Goal: Communication & Community: Answer question/provide support

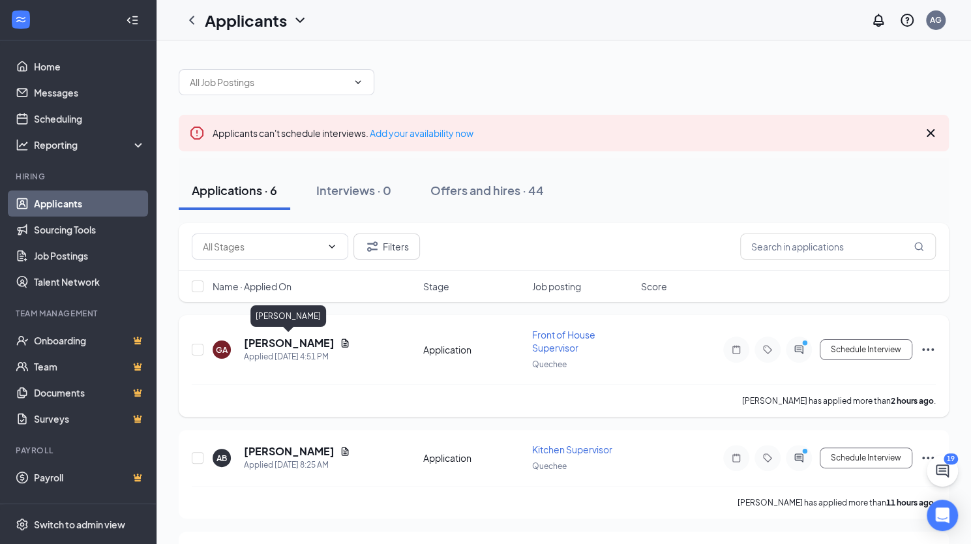
click at [292, 336] on h5 "[PERSON_NAME]" at bounding box center [289, 343] width 91 height 14
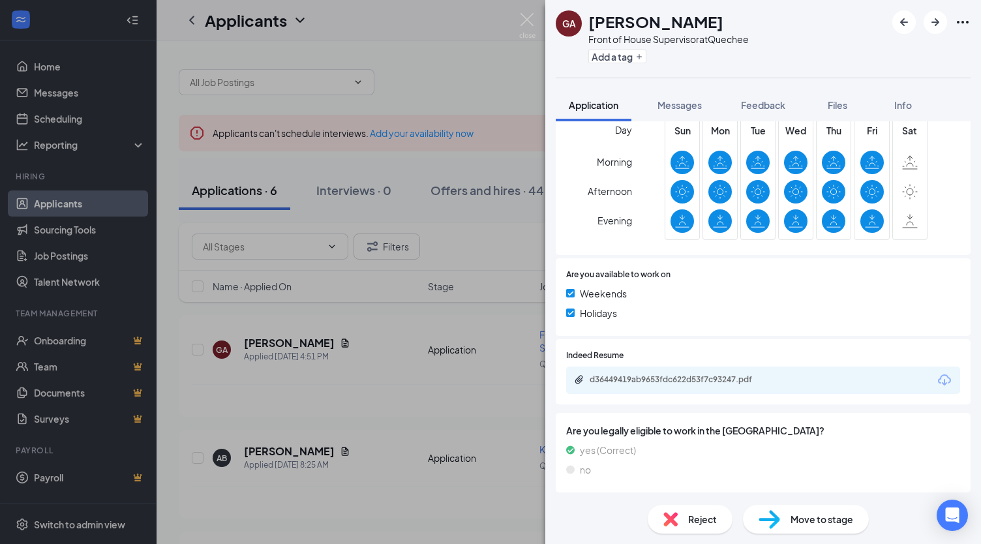
scroll to position [443, 0]
click at [746, 383] on div "d36449419ab9653fdc622d53f7c93247.pdf" at bounding box center [680, 379] width 183 height 10
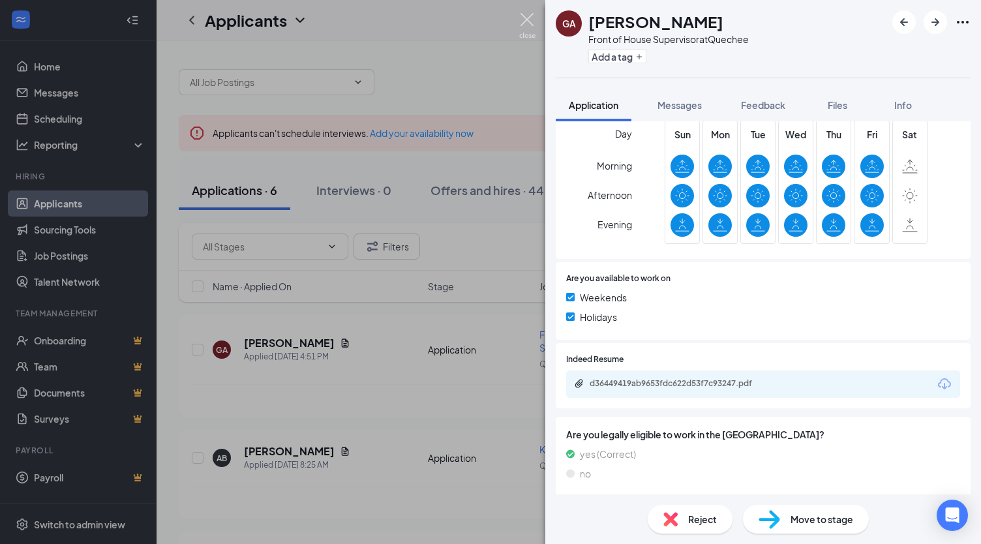
click at [530, 24] on img at bounding box center [527, 25] width 16 height 25
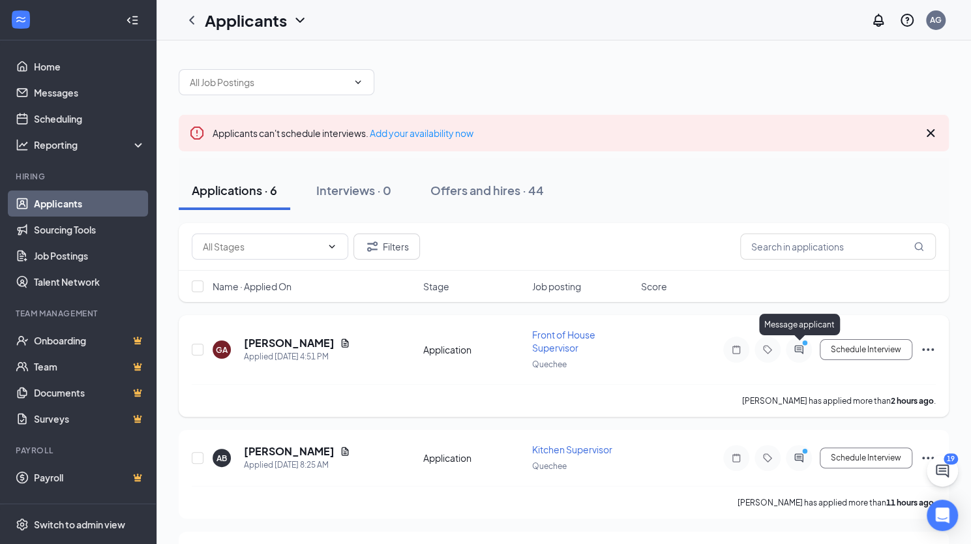
click at [799, 346] on icon "PrimaryDot" at bounding box center [807, 344] width 16 height 10
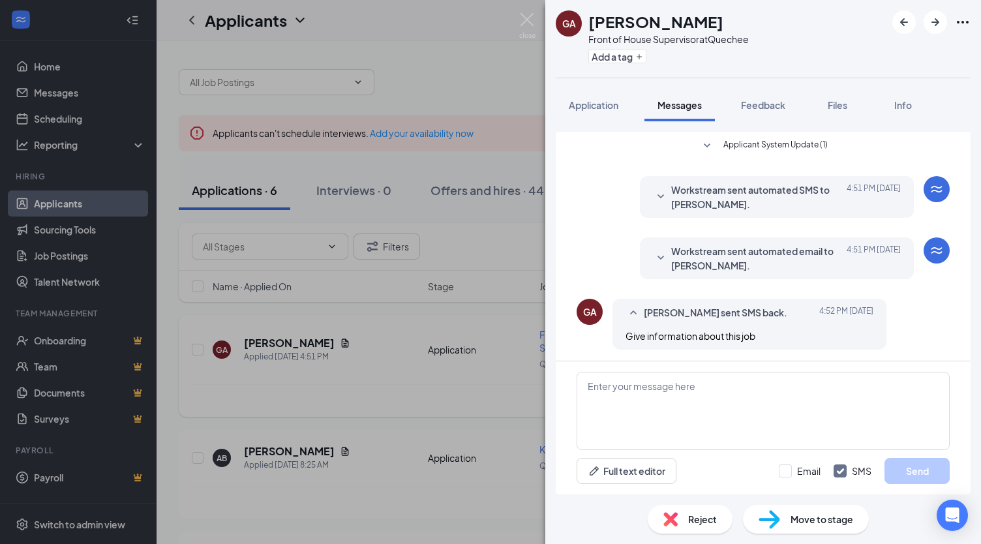
scroll to position [1, 0]
click at [689, 383] on textarea at bounding box center [762, 411] width 373 height 78
type textarea "What is your location?"
click at [925, 471] on button "Send" at bounding box center [916, 471] width 65 height 26
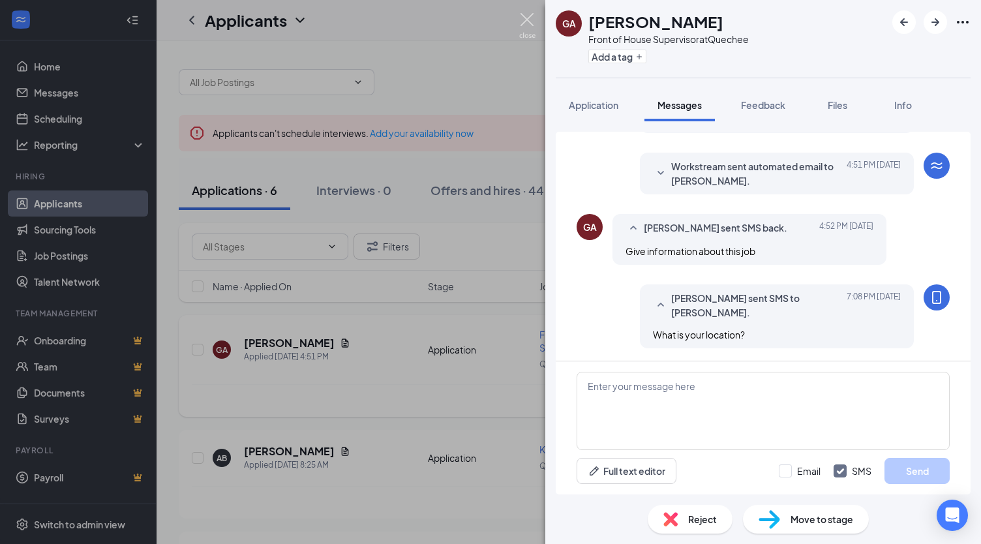
click at [528, 19] on img at bounding box center [527, 25] width 16 height 25
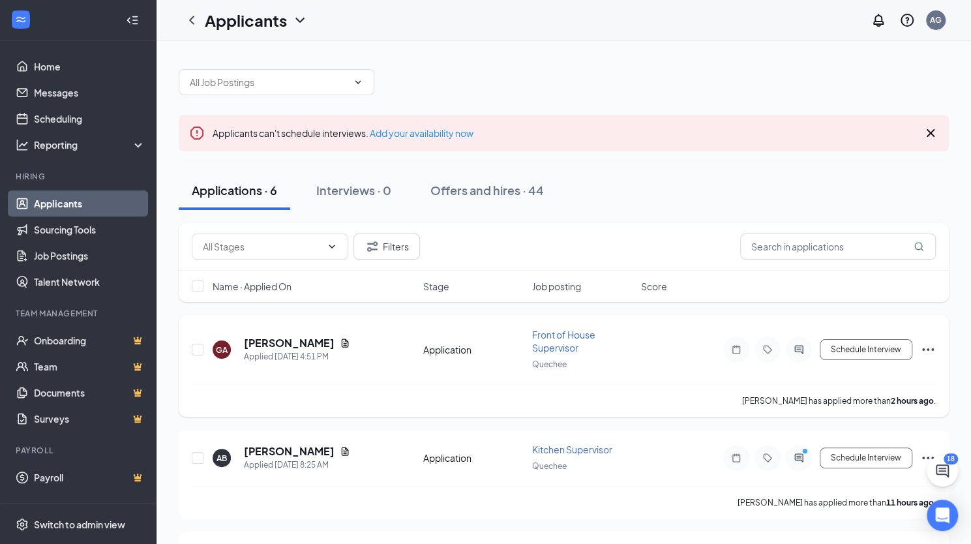
click at [528, 19] on div "Applicants AG" at bounding box center [563, 20] width 814 height 40
click at [527, 19] on div "Applicants AG" at bounding box center [563, 20] width 814 height 40
click at [526, 15] on div "Applicants AG" at bounding box center [563, 20] width 814 height 40
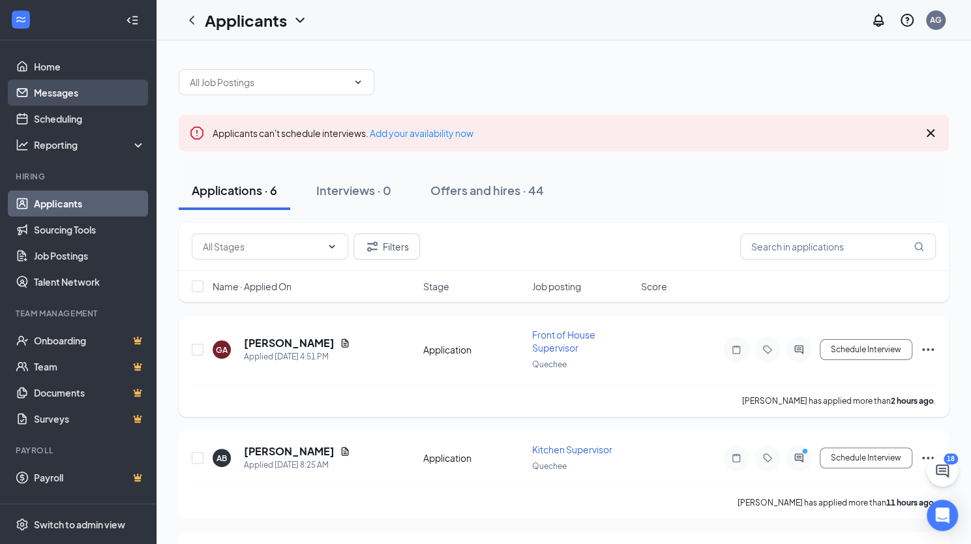
click at [68, 95] on link "Messages" at bounding box center [89, 93] width 111 height 26
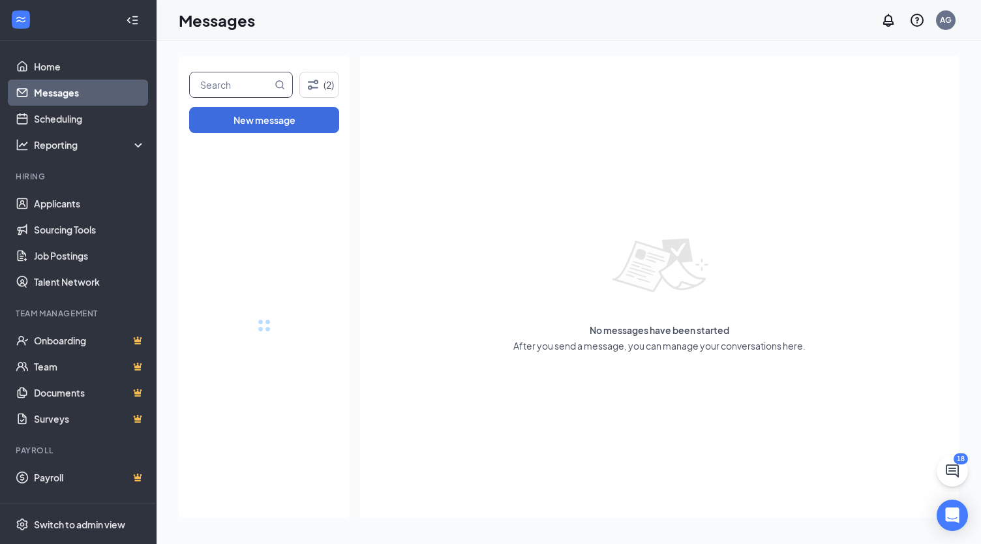
click at [216, 87] on input "text" at bounding box center [231, 84] width 82 height 25
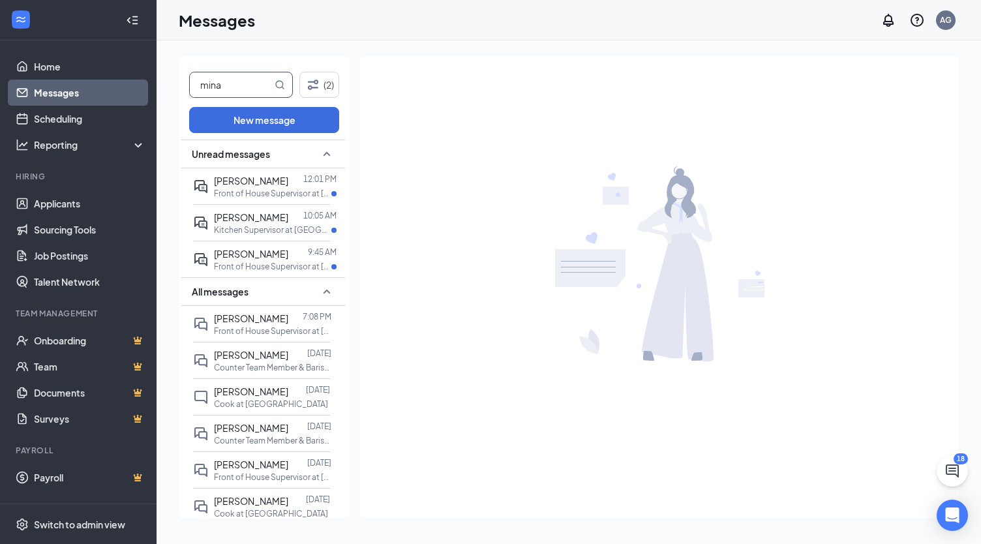
type input "mina"
click at [281, 78] on span at bounding box center [279, 84] width 10 height 25
click at [280, 80] on icon "MagnifyingGlass" at bounding box center [279, 85] width 10 height 10
click at [267, 322] on span "[PERSON_NAME]" at bounding box center [251, 318] width 74 height 12
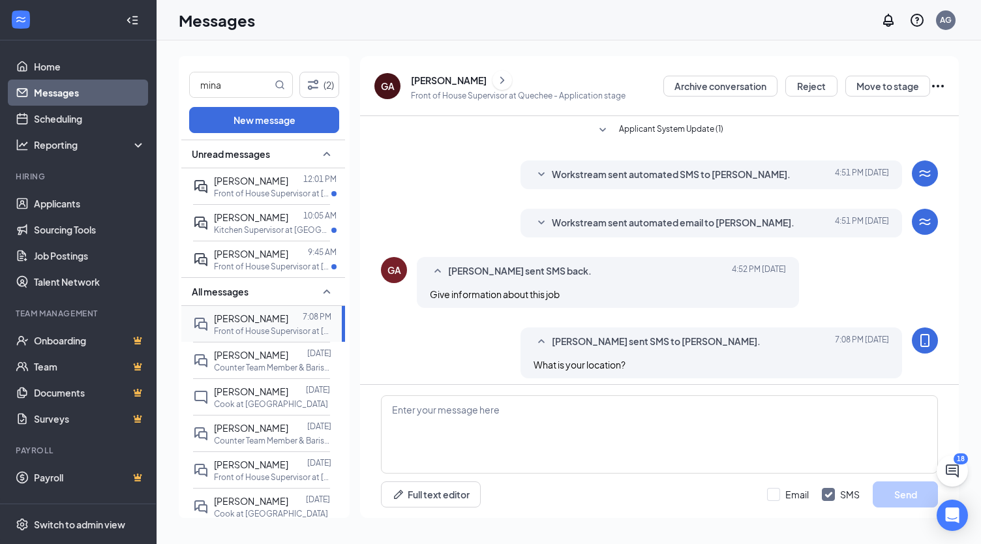
scroll to position [7, 0]
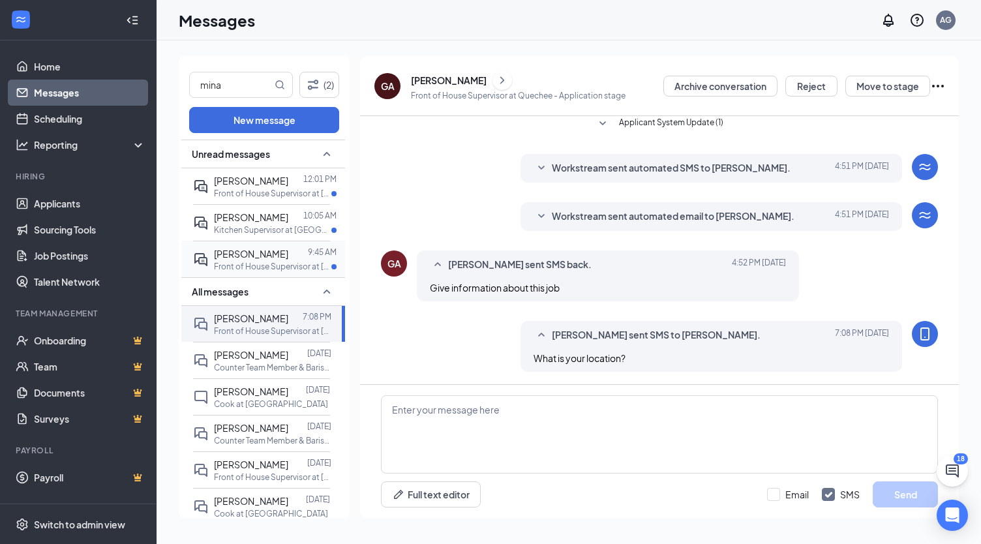
click at [262, 268] on p "Front of House Supervisor at [GEOGRAPHIC_DATA]" at bounding box center [272, 266] width 117 height 11
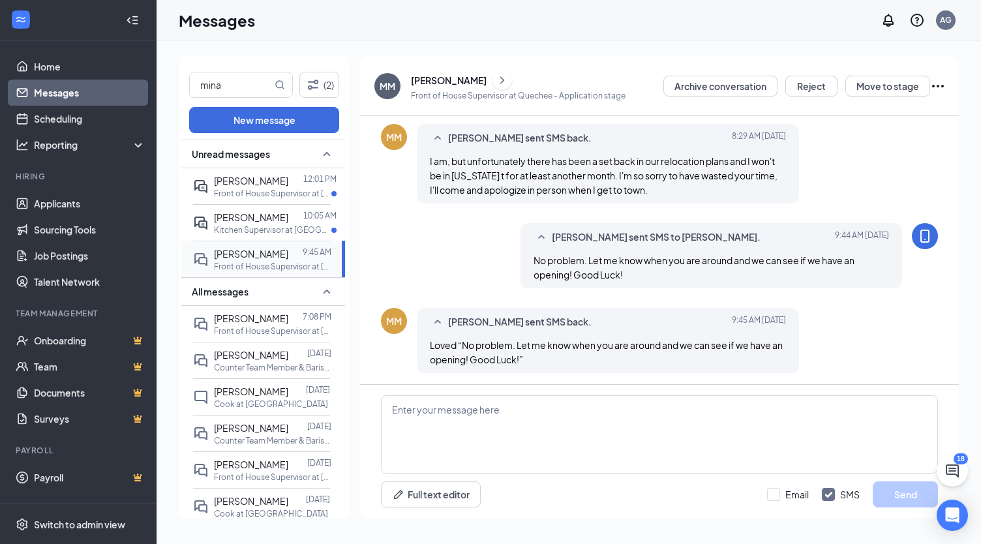
scroll to position [417, 0]
click at [256, 230] on p "Kitchen Supervisor at [GEOGRAPHIC_DATA]" at bounding box center [272, 229] width 117 height 11
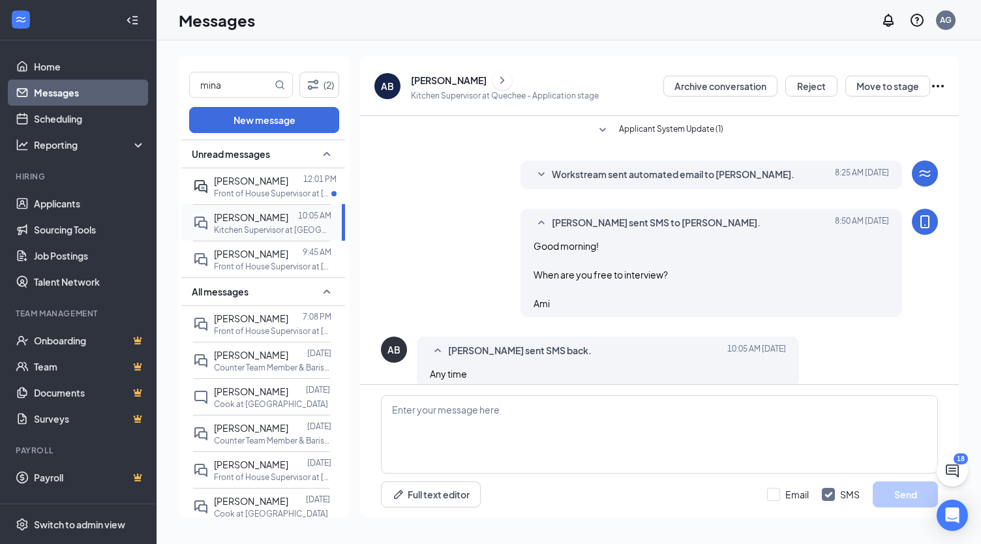
scroll to position [16, 0]
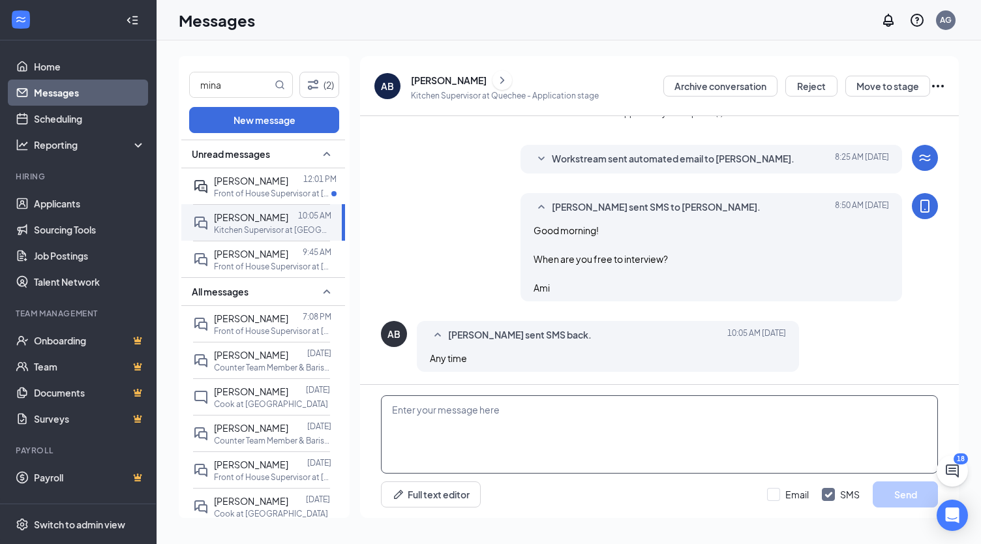
click at [428, 413] on textarea at bounding box center [659, 434] width 557 height 78
type textarea "[DATE] [DATE] at 9am??"
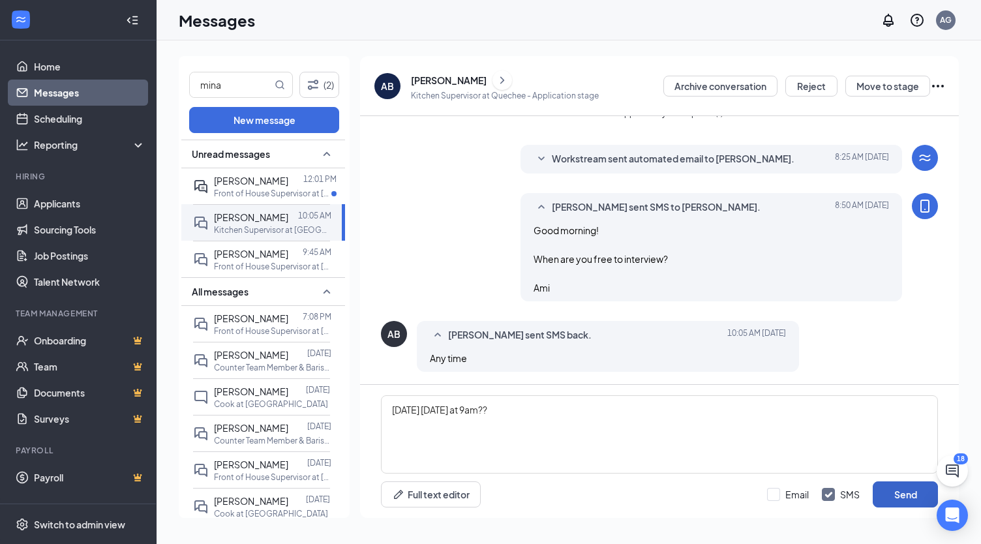
click at [910, 490] on button "Send" at bounding box center [904, 494] width 65 height 26
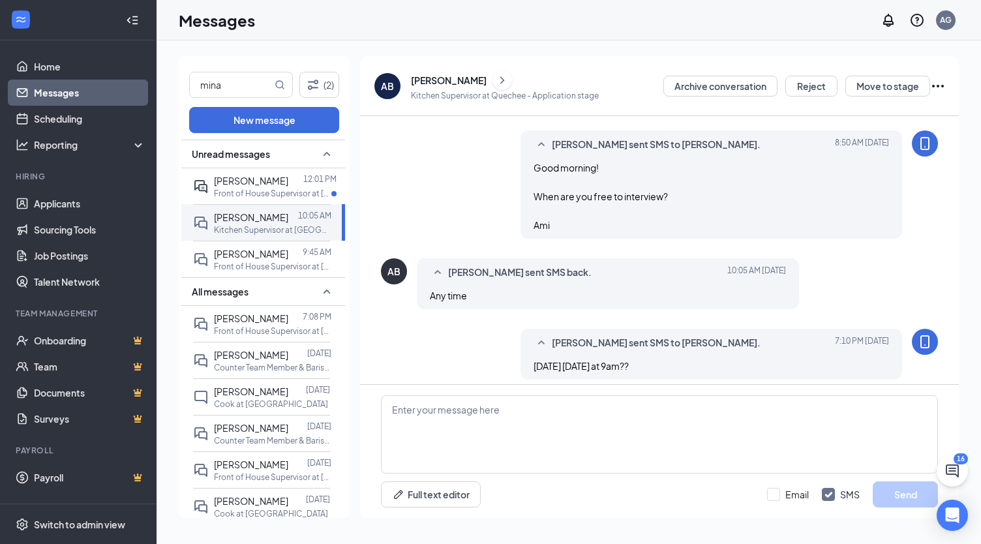
scroll to position [86, 0]
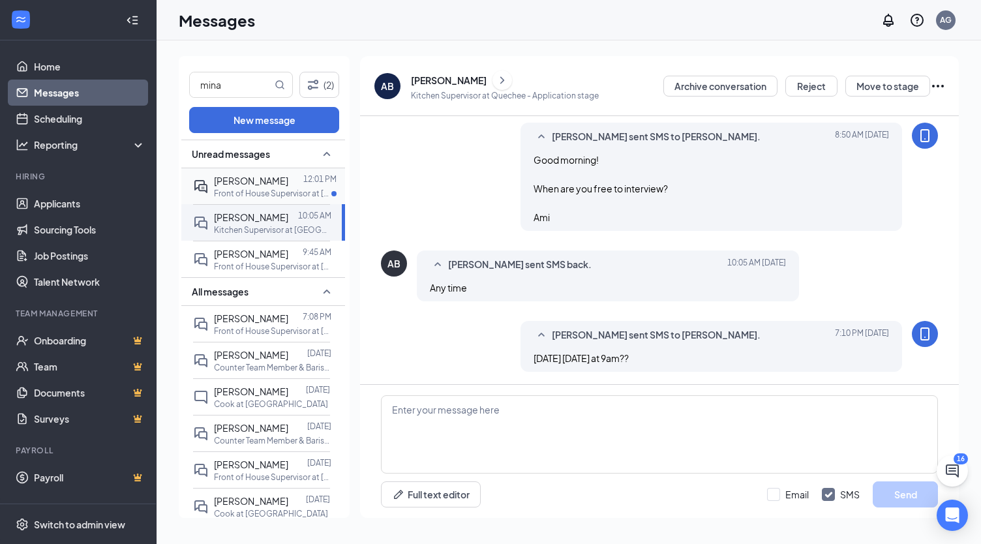
click at [266, 188] on p "Front of House Supervisor at [GEOGRAPHIC_DATA]" at bounding box center [272, 193] width 117 height 11
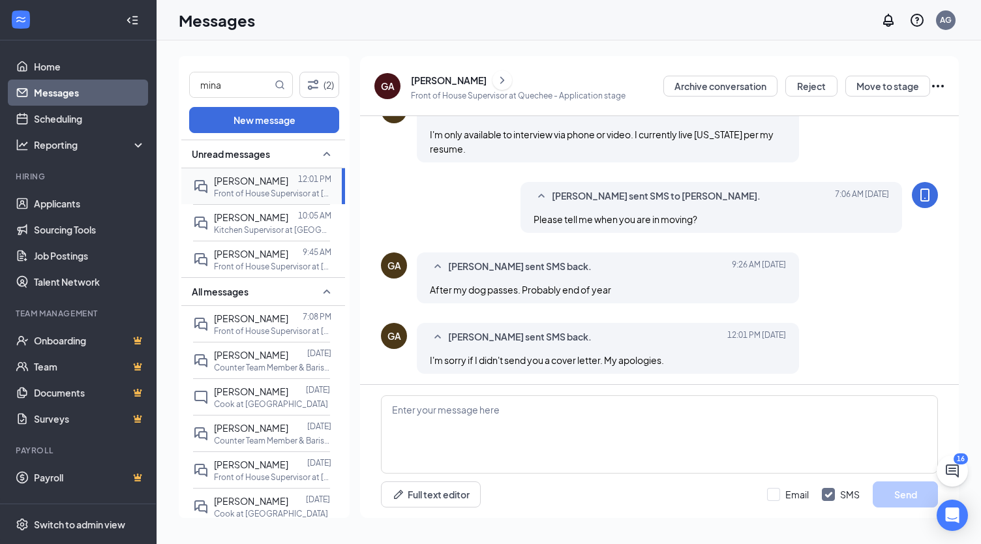
scroll to position [430, 0]
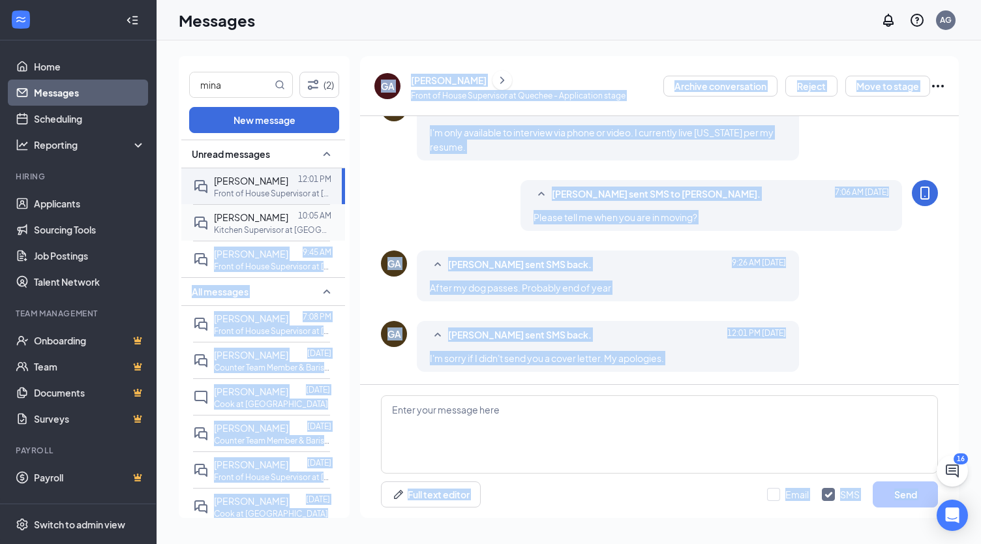
drag, startPoint x: 334, startPoint y: 201, endPoint x: 331, endPoint y: 228, distance: 26.3
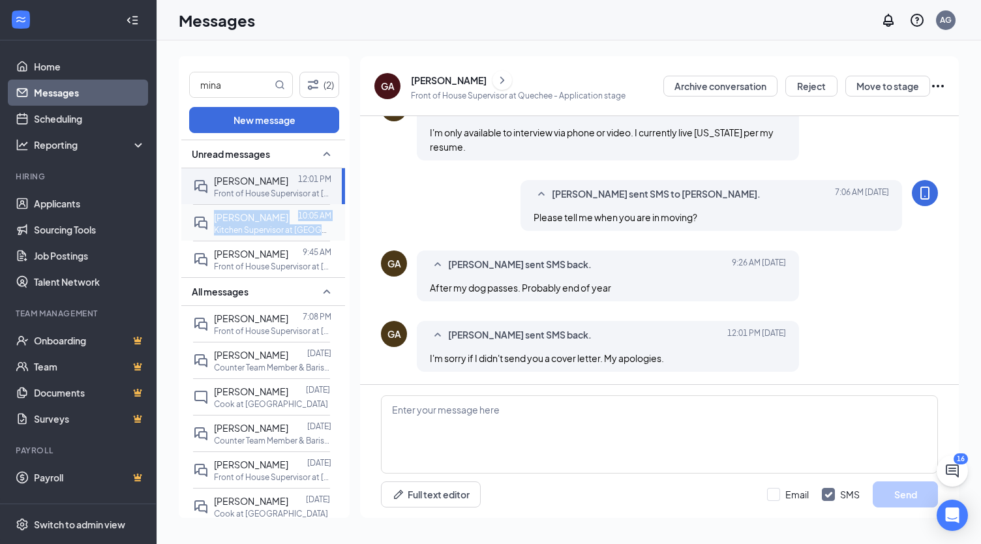
drag, startPoint x: 334, startPoint y: 200, endPoint x: 327, endPoint y: 228, distance: 28.1
click at [327, 228] on div "Unread messages [PERSON_NAME] 12:01 PM Front of House Supervisor at Quechee [PE…" at bounding box center [263, 533] width 164 height 786
click at [329, 262] on p "Front of House Supervisor at [GEOGRAPHIC_DATA]" at bounding box center [272, 266] width 117 height 11
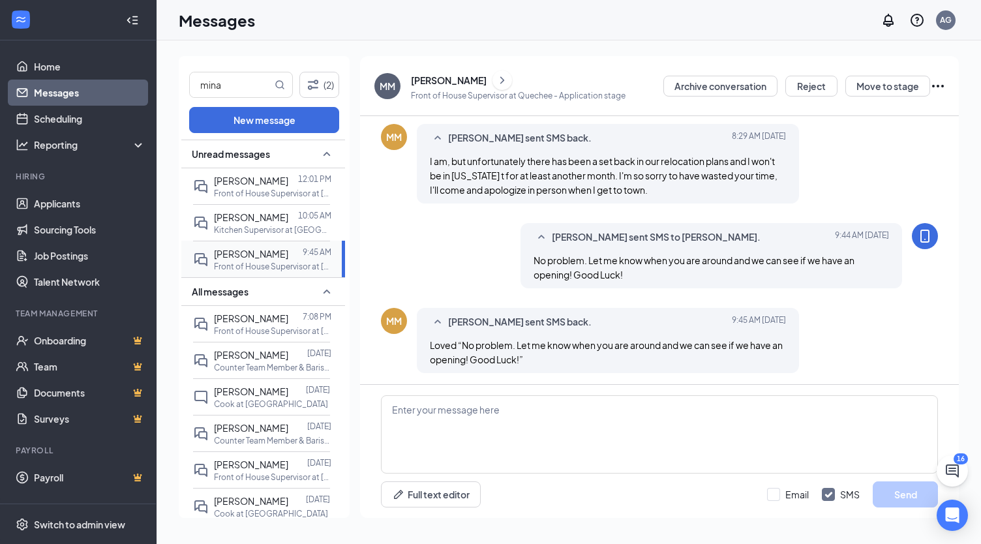
scroll to position [417, 0]
click at [64, 207] on link "Applicants" at bounding box center [89, 203] width 111 height 26
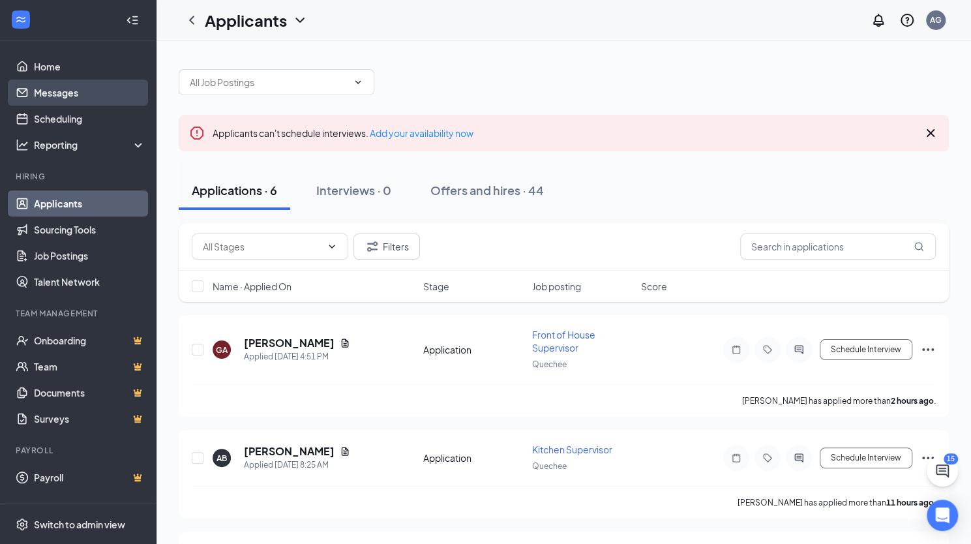
click at [64, 96] on link "Messages" at bounding box center [89, 93] width 111 height 26
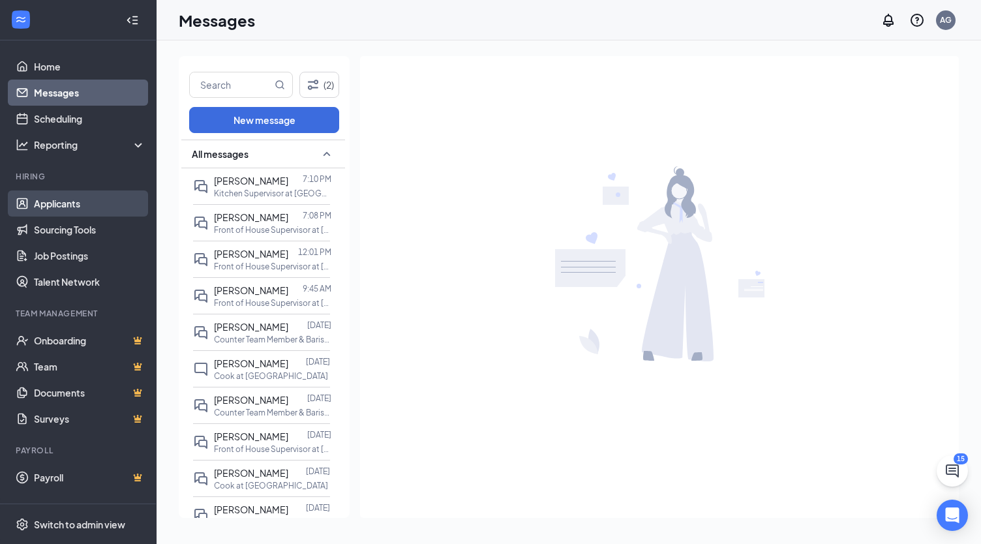
click at [63, 200] on link "Applicants" at bounding box center [89, 203] width 111 height 26
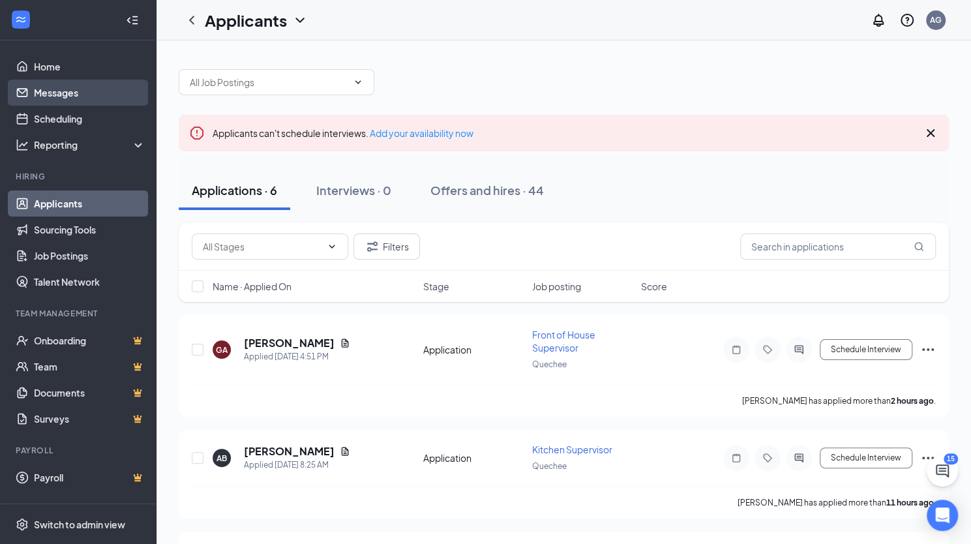
click at [65, 91] on link "Messages" at bounding box center [89, 93] width 111 height 26
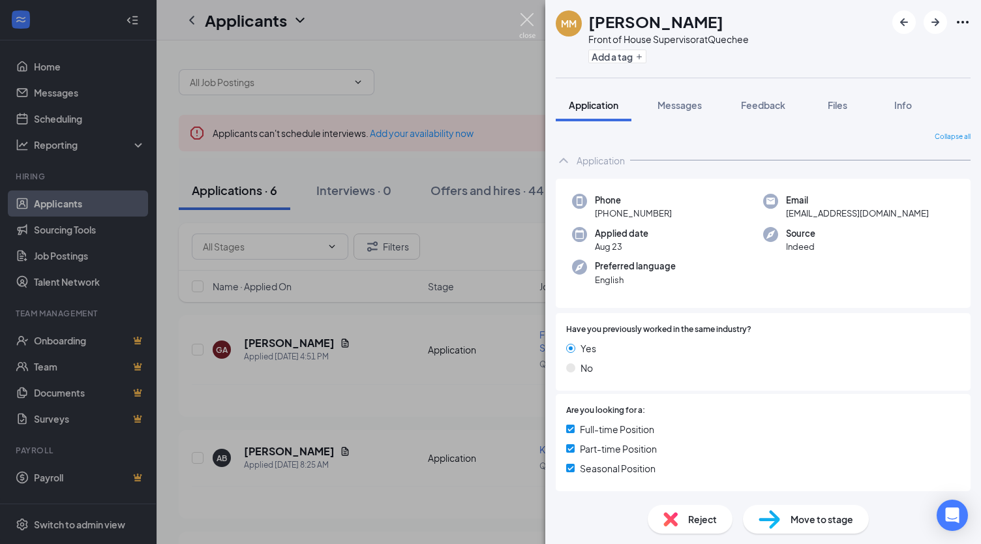
click at [531, 20] on img at bounding box center [527, 25] width 16 height 25
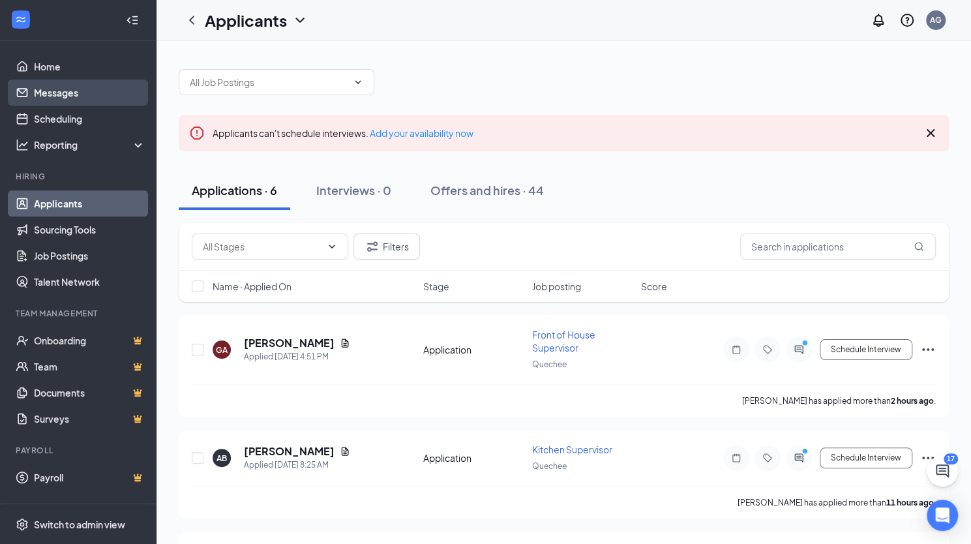
click at [63, 100] on link "Messages" at bounding box center [89, 93] width 111 height 26
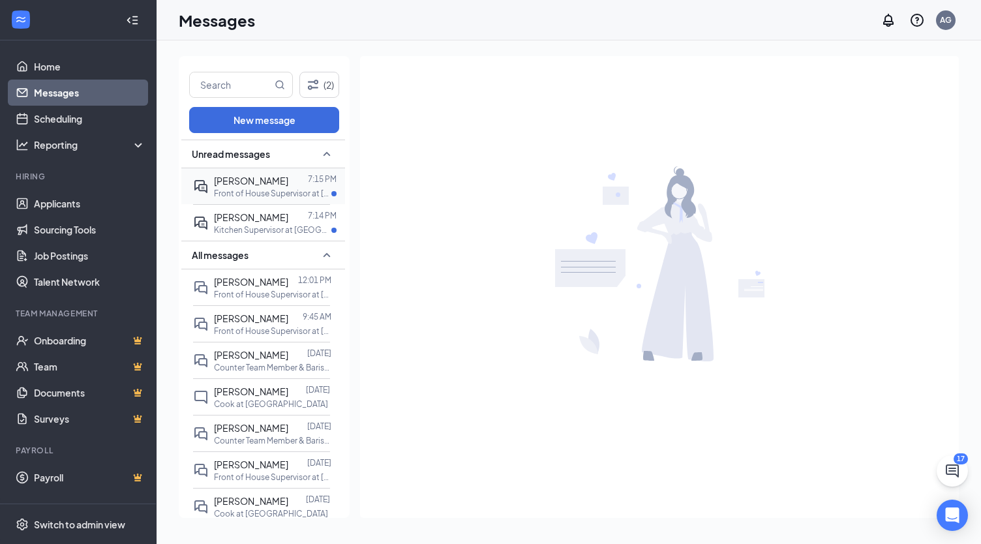
click at [280, 186] on div "[PERSON_NAME]" at bounding box center [251, 180] width 74 height 14
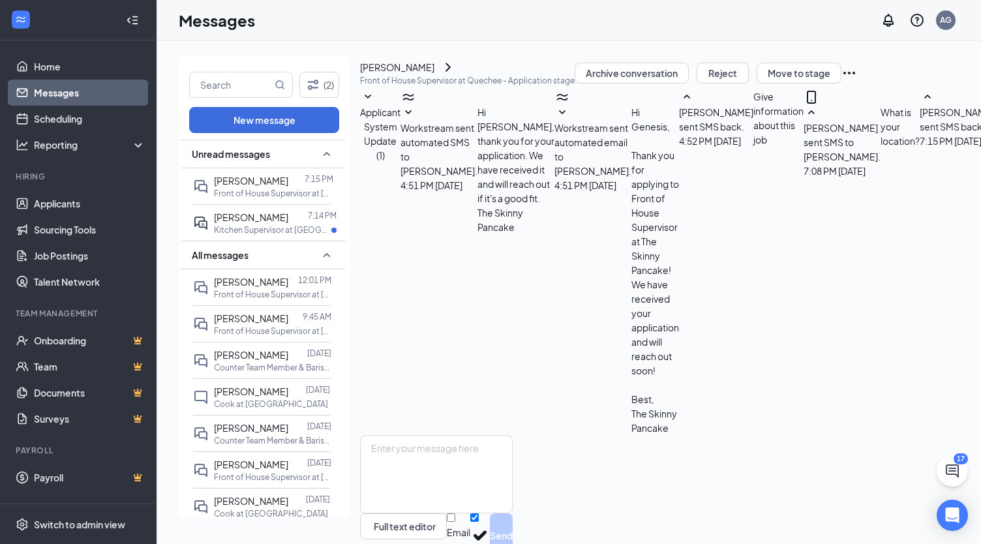
scroll to position [77, 0]
click at [261, 222] on div "[PERSON_NAME]" at bounding box center [251, 217] width 74 height 14
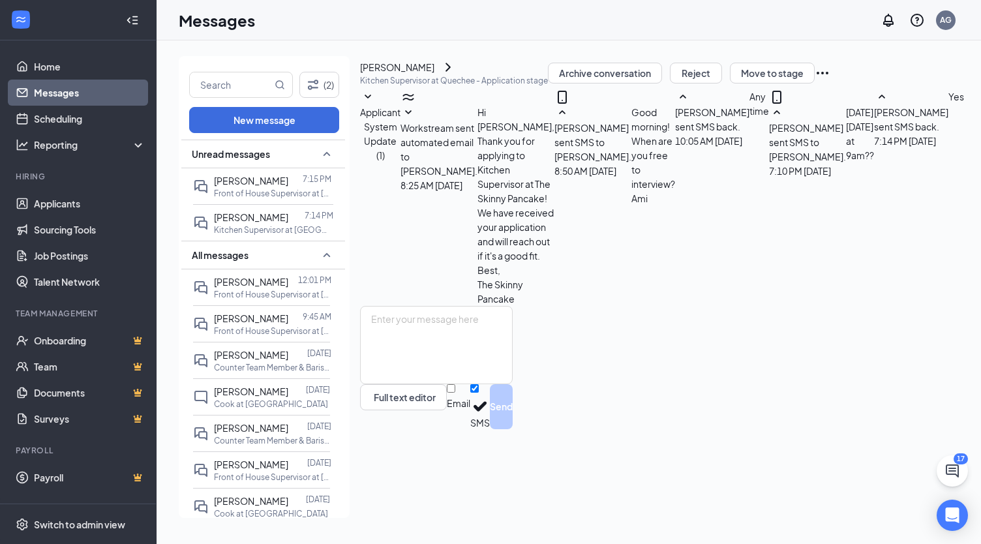
scroll to position [156, 0]
click at [456, 384] on textarea at bounding box center [436, 345] width 153 height 78
type textarea "Actually 10am. sorry"
click at [512, 429] on button "Send" at bounding box center [501, 406] width 23 height 45
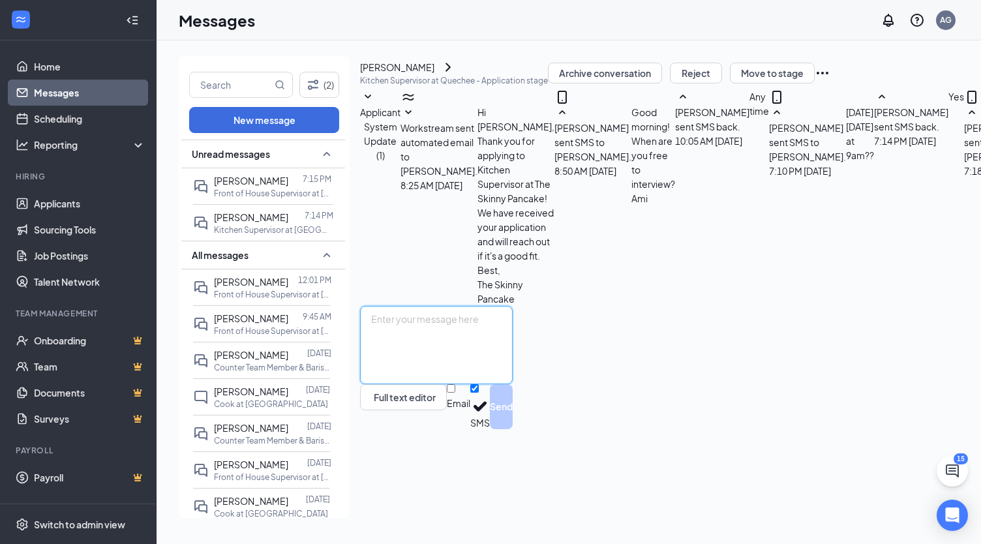
click at [387, 384] on textarea at bounding box center [436, 345] width 153 height 78
type textarea "9am is good"
click at [512, 429] on button "Send" at bounding box center [501, 406] width 23 height 45
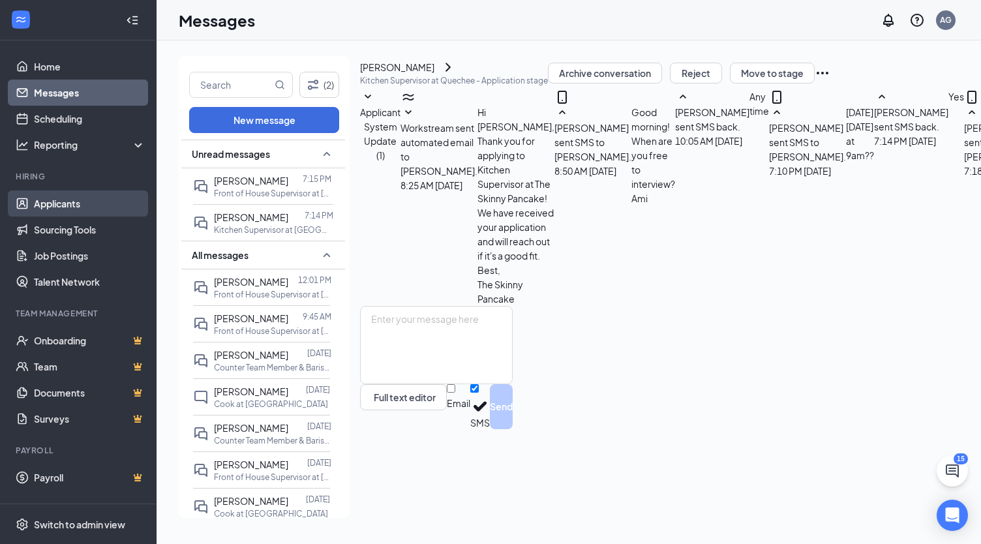
click at [69, 201] on link "Applicants" at bounding box center [89, 203] width 111 height 26
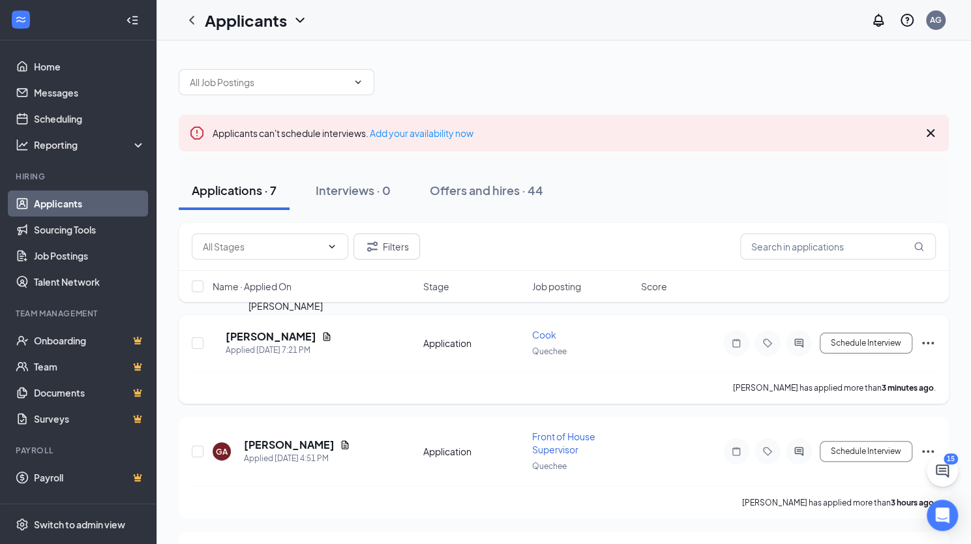
click at [274, 340] on h5 "Haroon Zadran" at bounding box center [271, 336] width 91 height 14
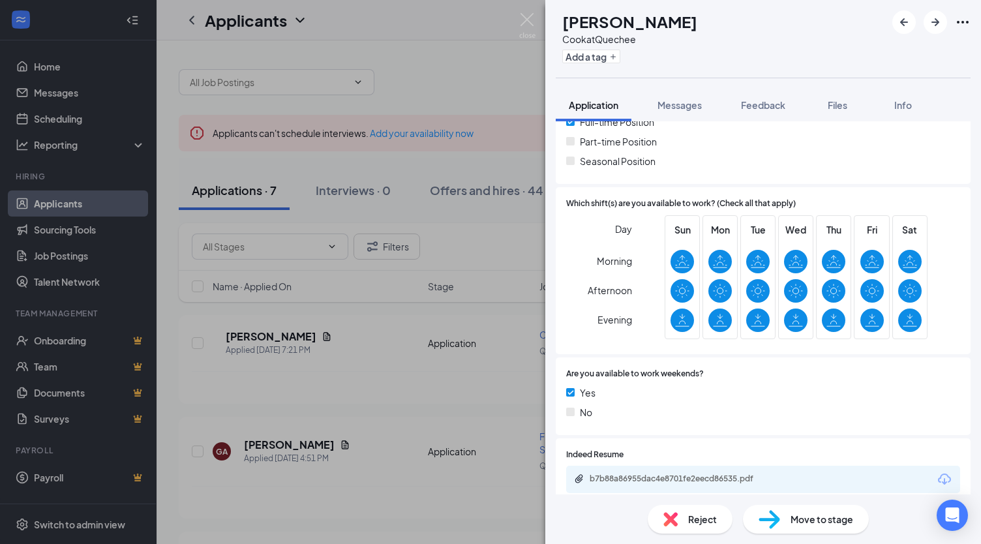
scroll to position [321, 0]
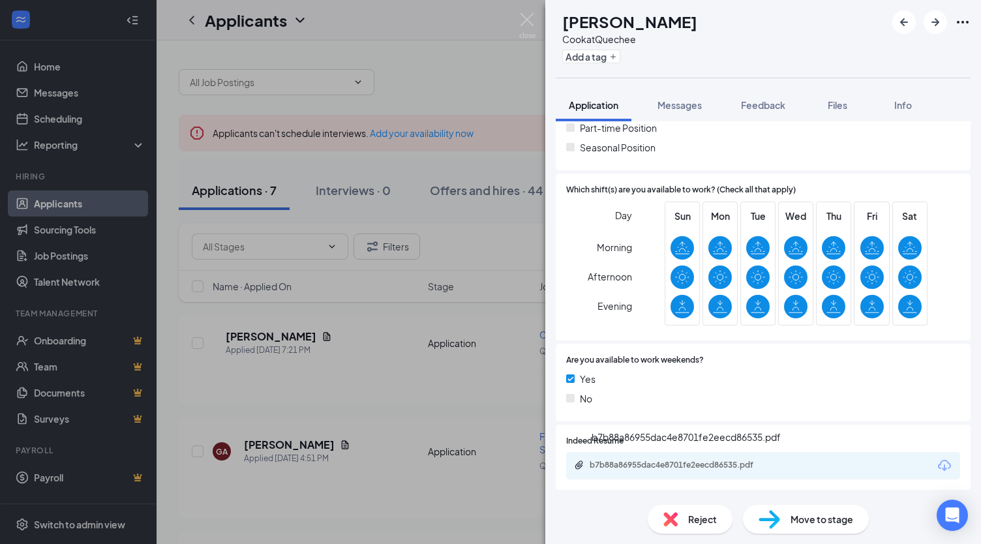
click at [734, 465] on div "b7b88a86955dac4e8701fe2eecd86535.pdf" at bounding box center [680, 465] width 183 height 10
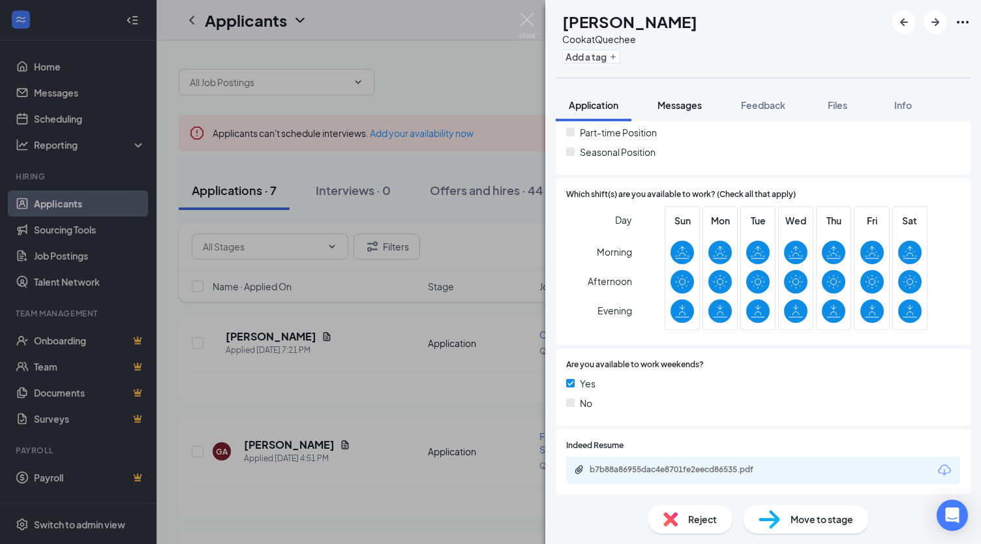
click at [687, 102] on span "Messages" at bounding box center [679, 105] width 44 height 12
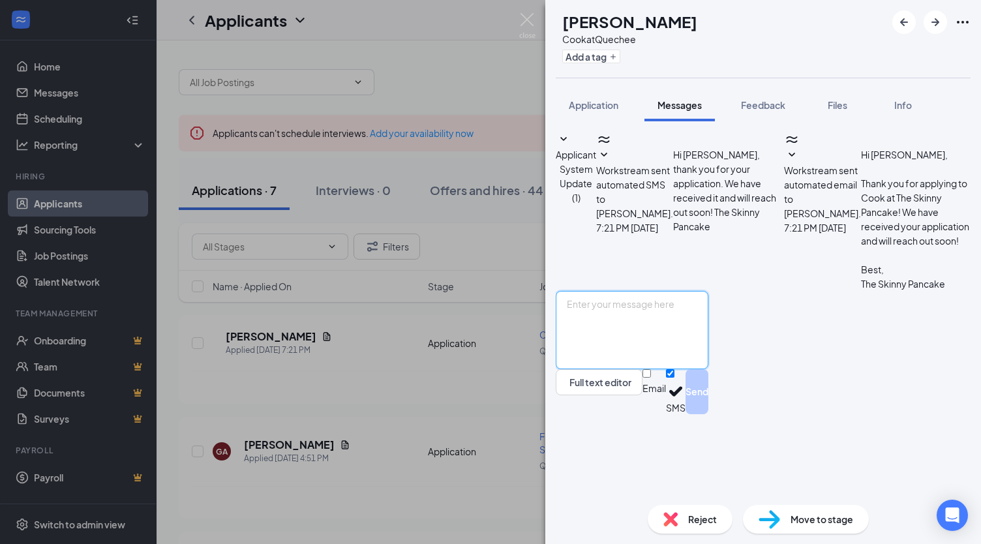
click at [621, 369] on textarea at bounding box center [631, 330] width 153 height 78
type textarea "G"
type textarea "Hello, What is your location? Are you available for an interview?"
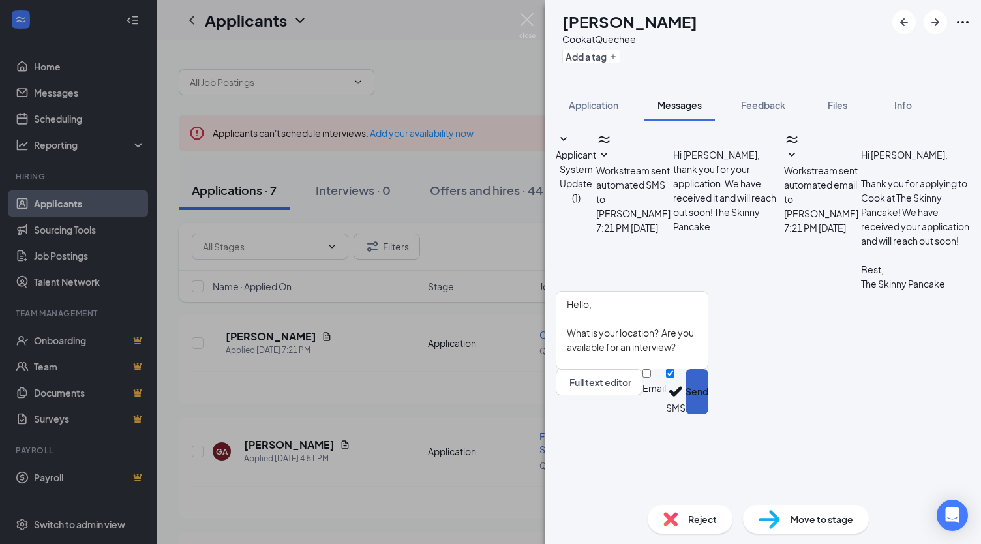
click at [708, 414] on button "Send" at bounding box center [696, 391] width 23 height 45
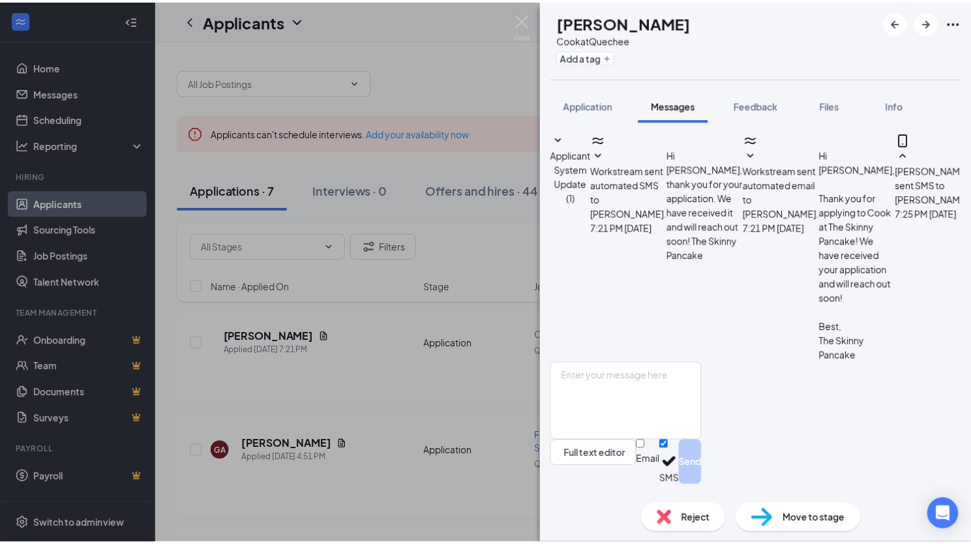
scroll to position [43, 0]
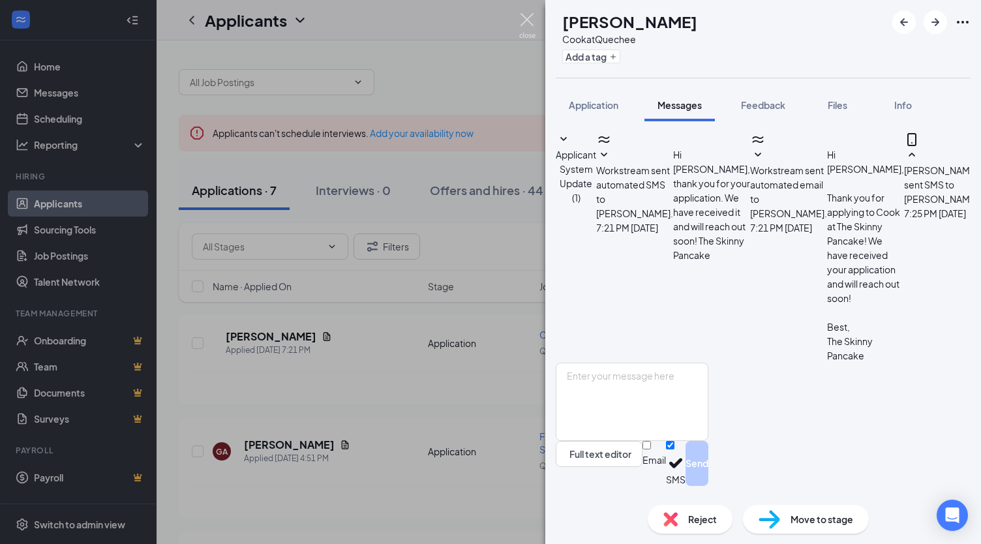
click at [528, 22] on img at bounding box center [527, 25] width 16 height 25
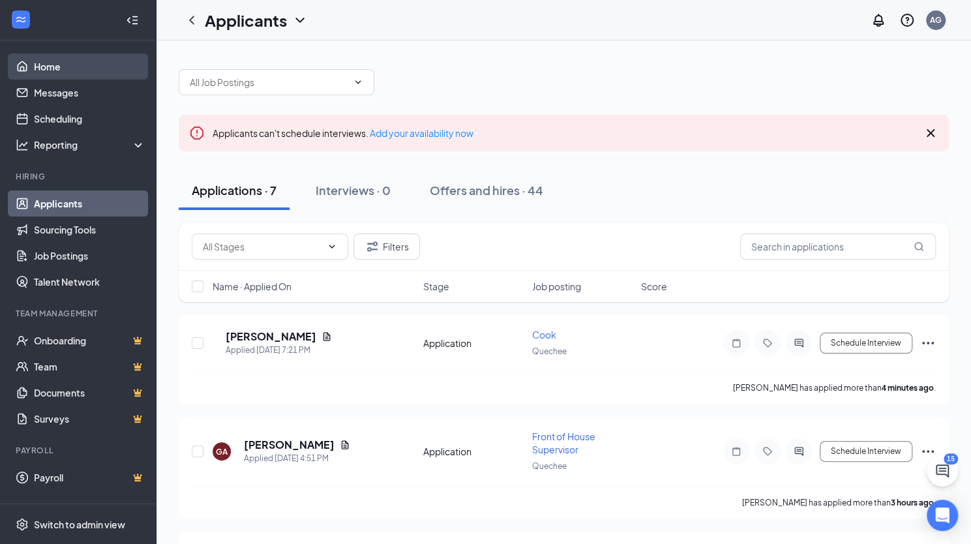
drag, startPoint x: 59, startPoint y: 72, endPoint x: 67, endPoint y: 61, distance: 14.1
click at [59, 72] on link "Home" at bounding box center [89, 66] width 111 height 26
